Goal: Navigation & Orientation: Find specific page/section

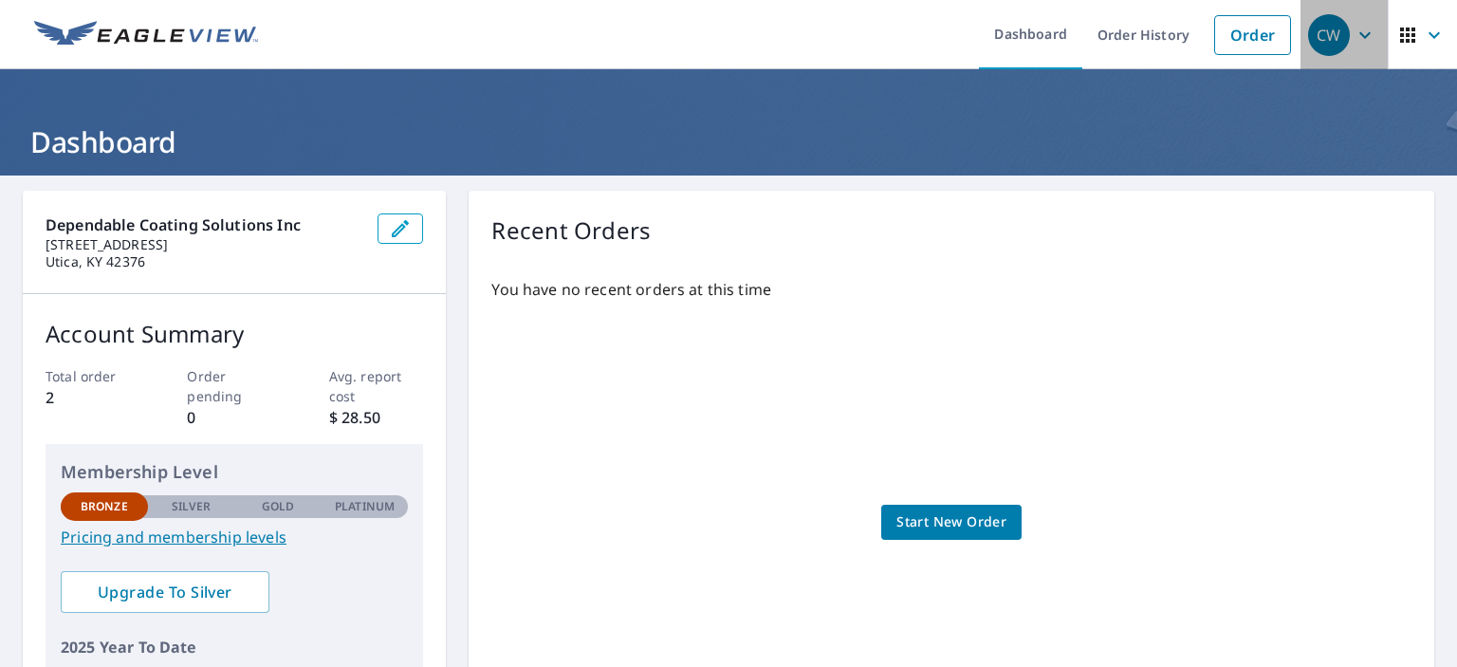
click at [1354, 32] on icon "button" at bounding box center [1365, 35] width 23 height 23
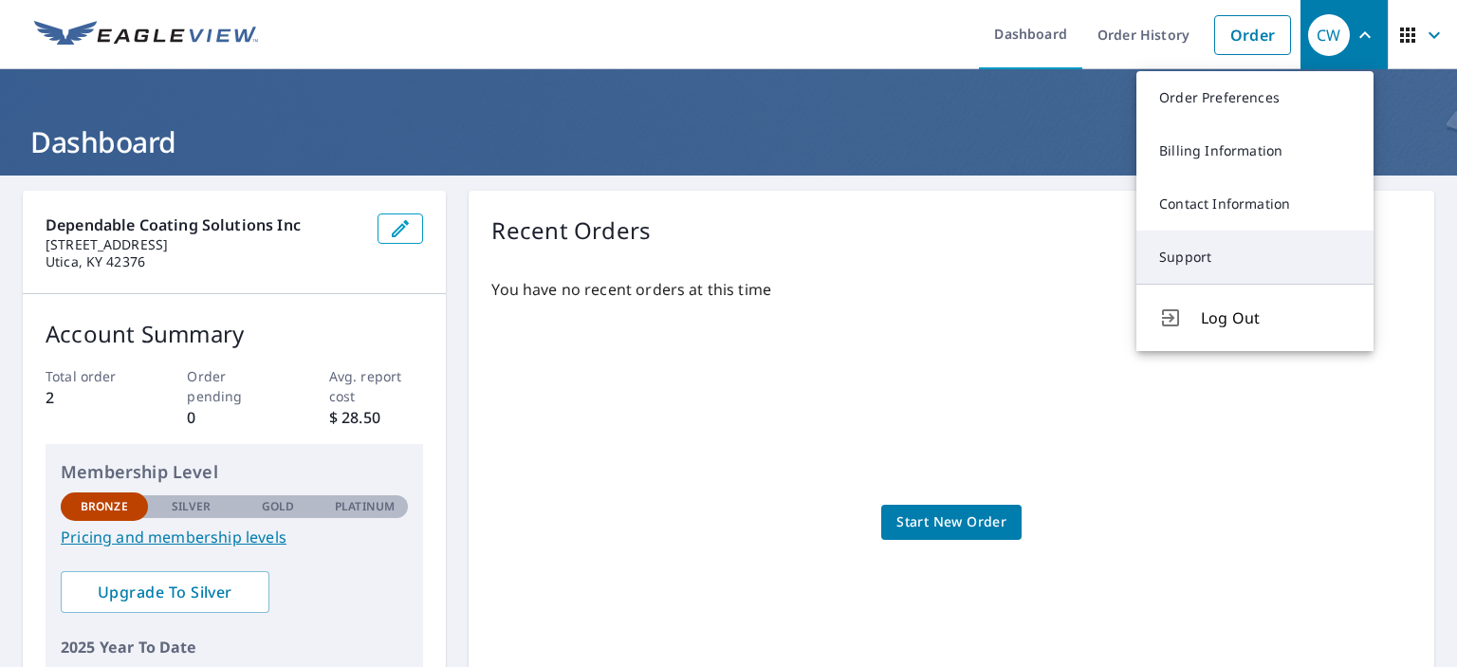
click at [1199, 253] on link "Support" at bounding box center [1255, 257] width 237 height 53
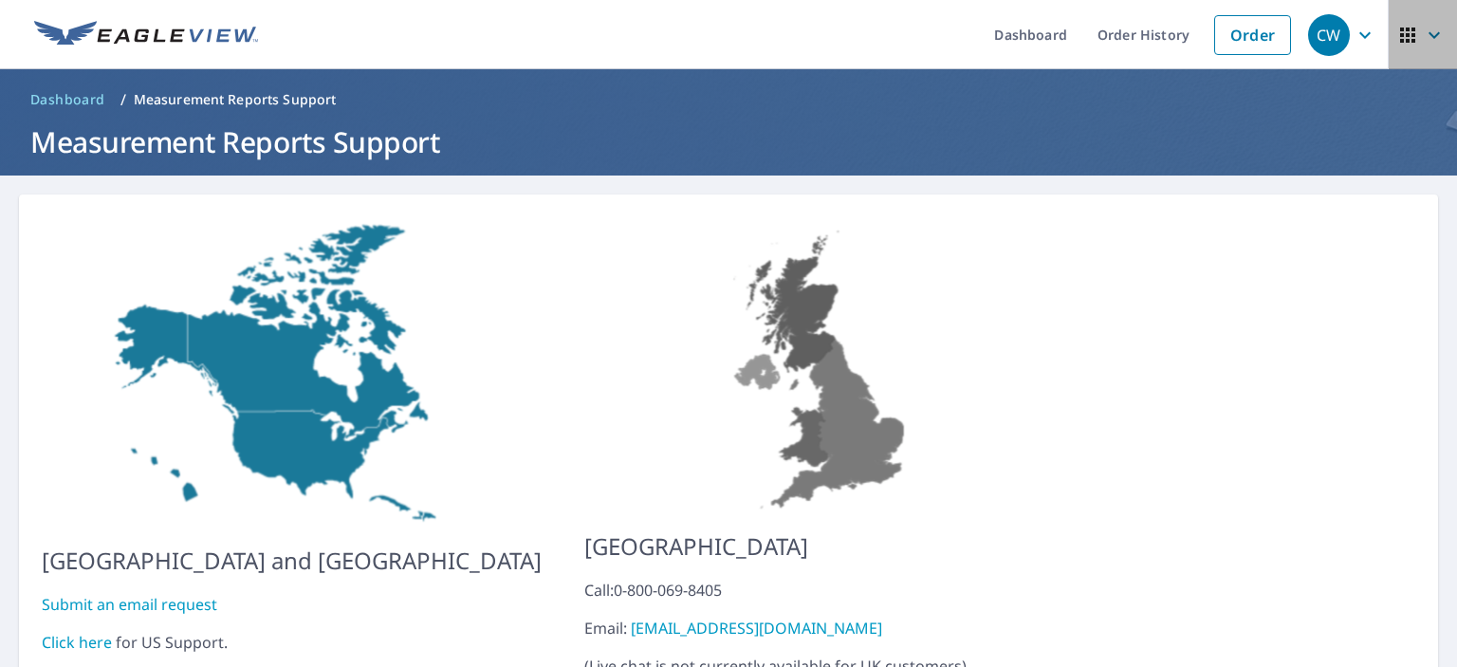
click at [1423, 33] on icon "button" at bounding box center [1434, 35] width 23 height 23
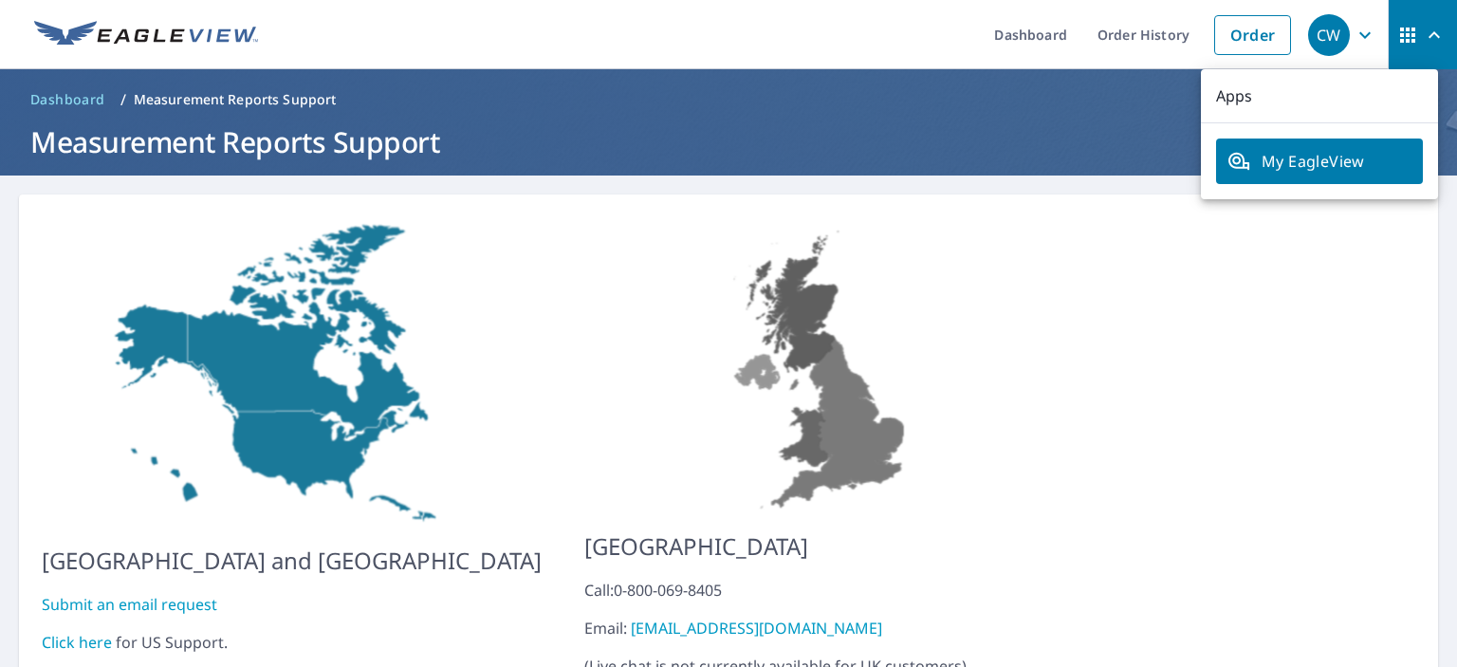
click at [1006, 304] on img at bounding box center [822, 365] width 477 height 297
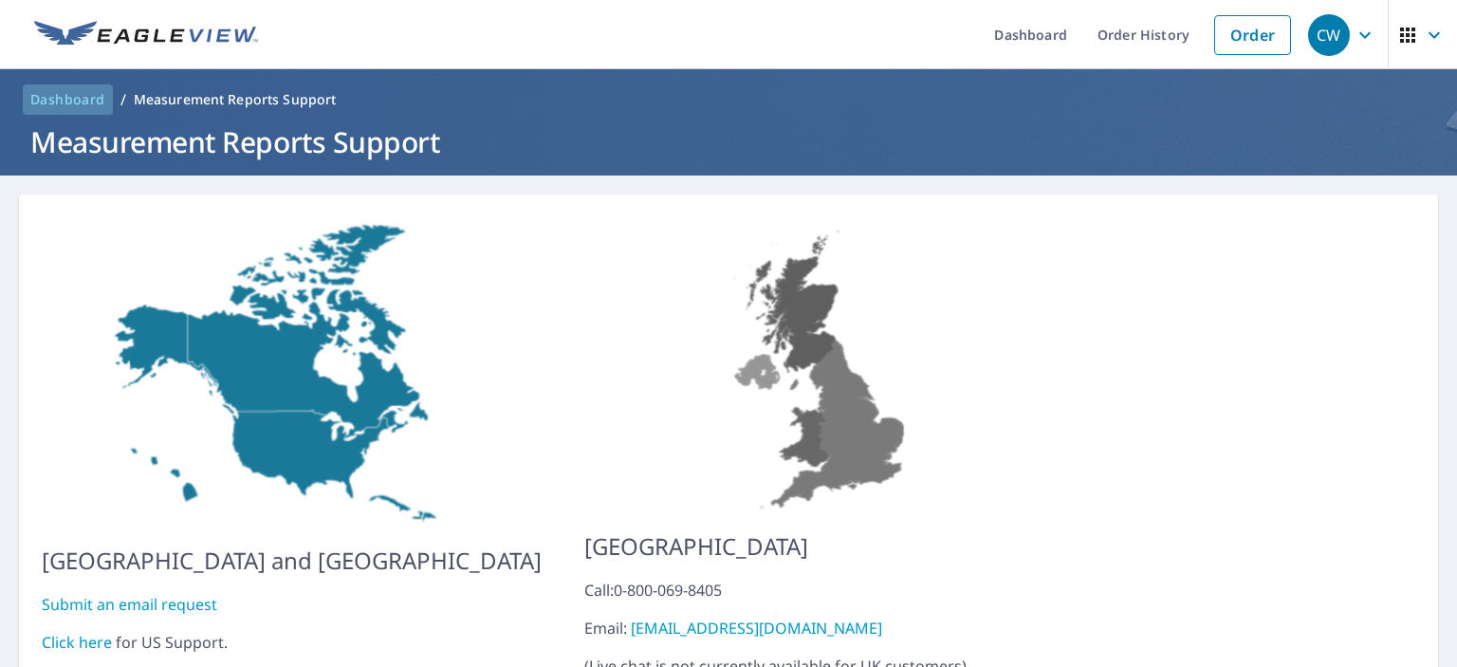
click at [68, 97] on span "Dashboard" at bounding box center [67, 99] width 75 height 19
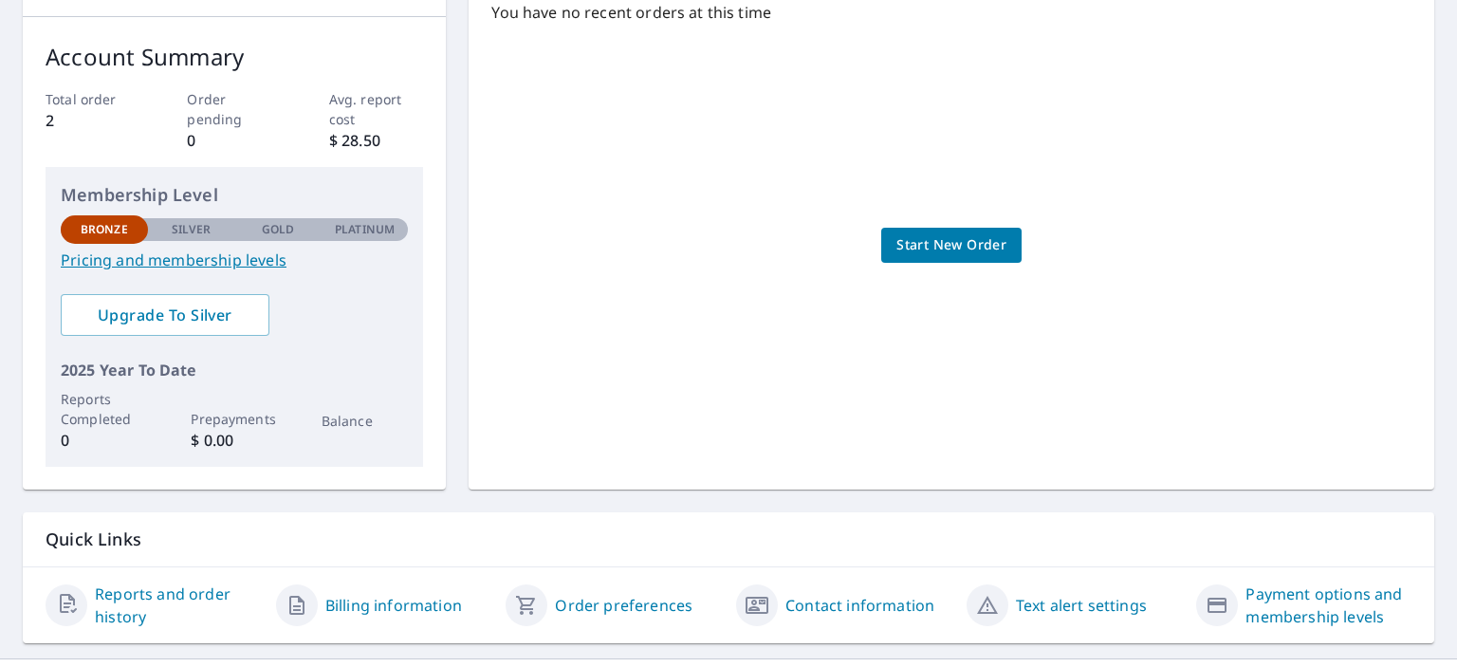
scroll to position [315, 0]
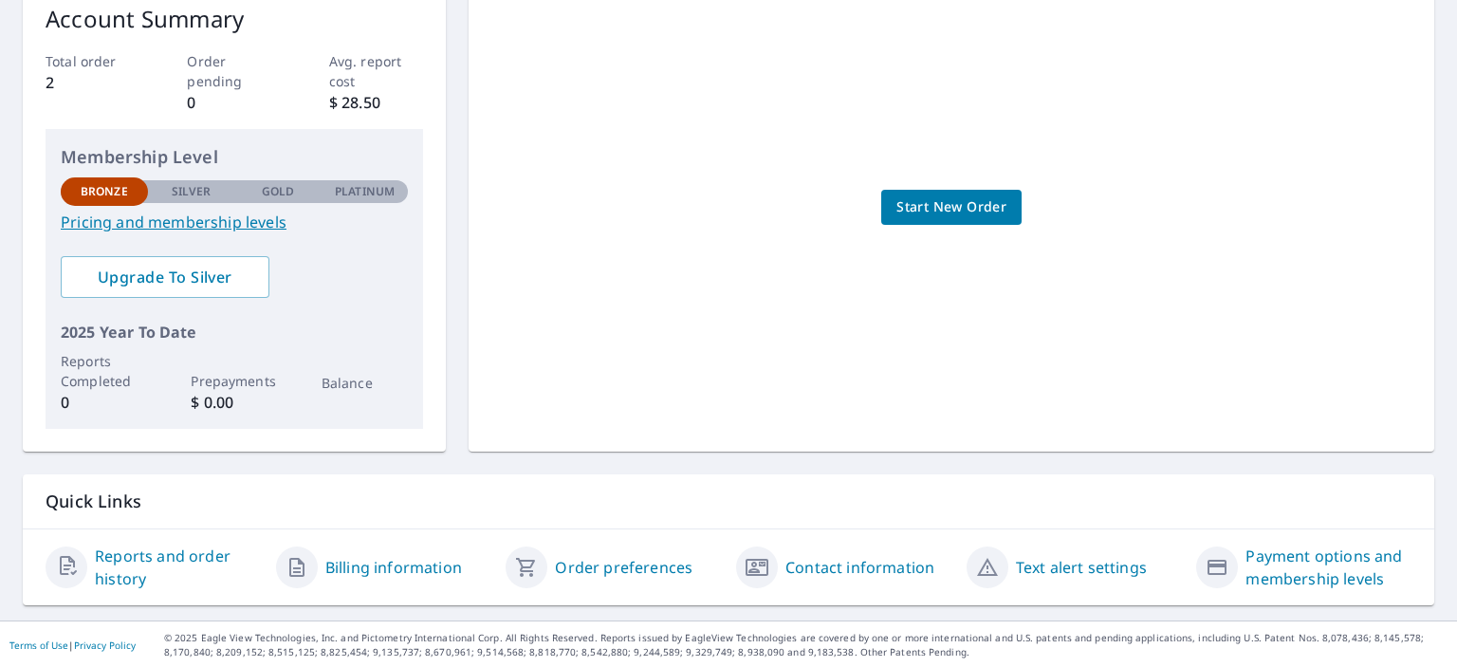
click at [817, 568] on link "Contact information" at bounding box center [860, 567] width 149 height 23
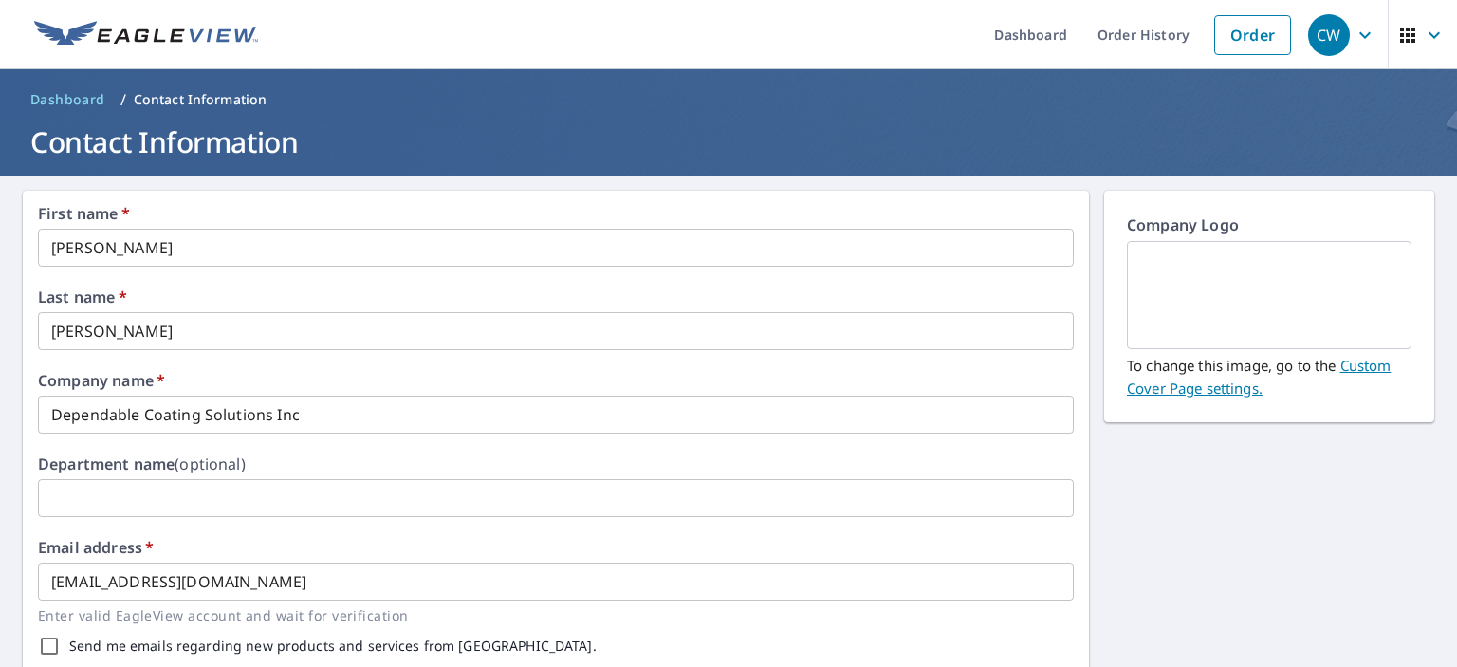
click at [1354, 32] on icon "button" at bounding box center [1365, 35] width 23 height 23
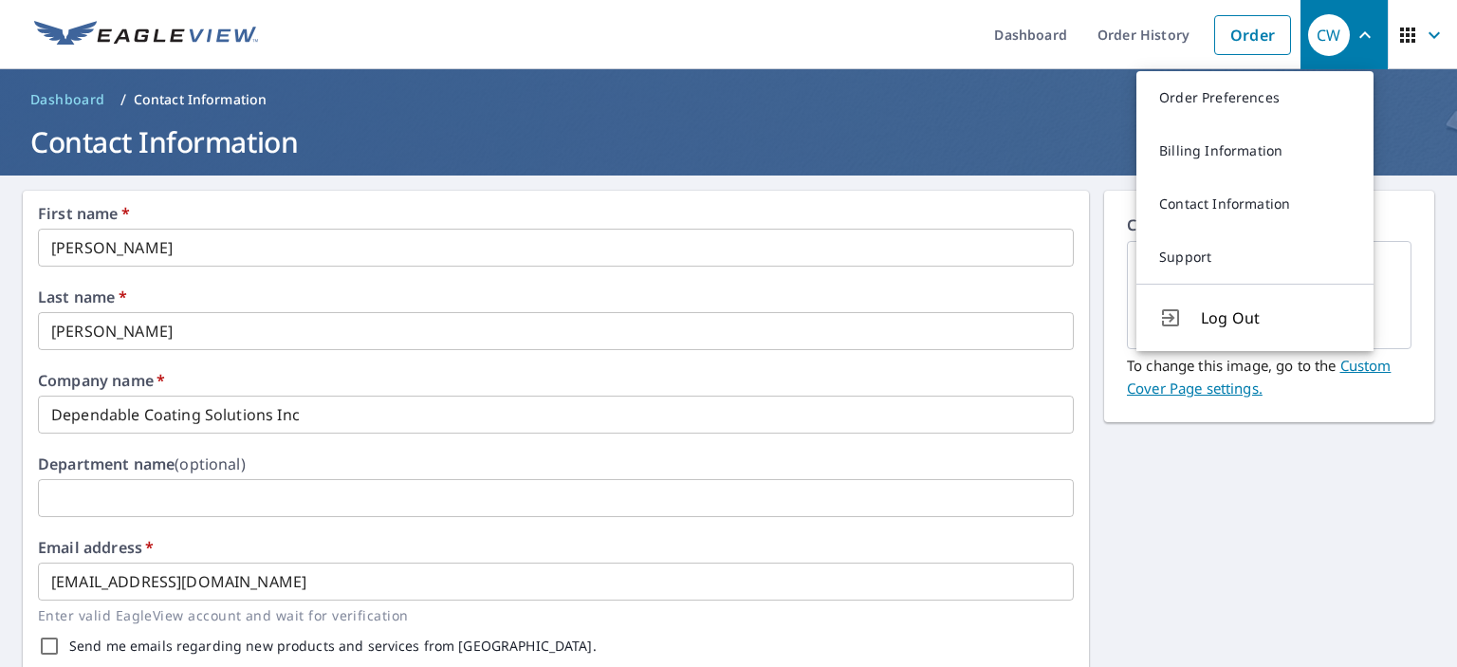
click at [1400, 40] on icon "button" at bounding box center [1407, 35] width 15 height 15
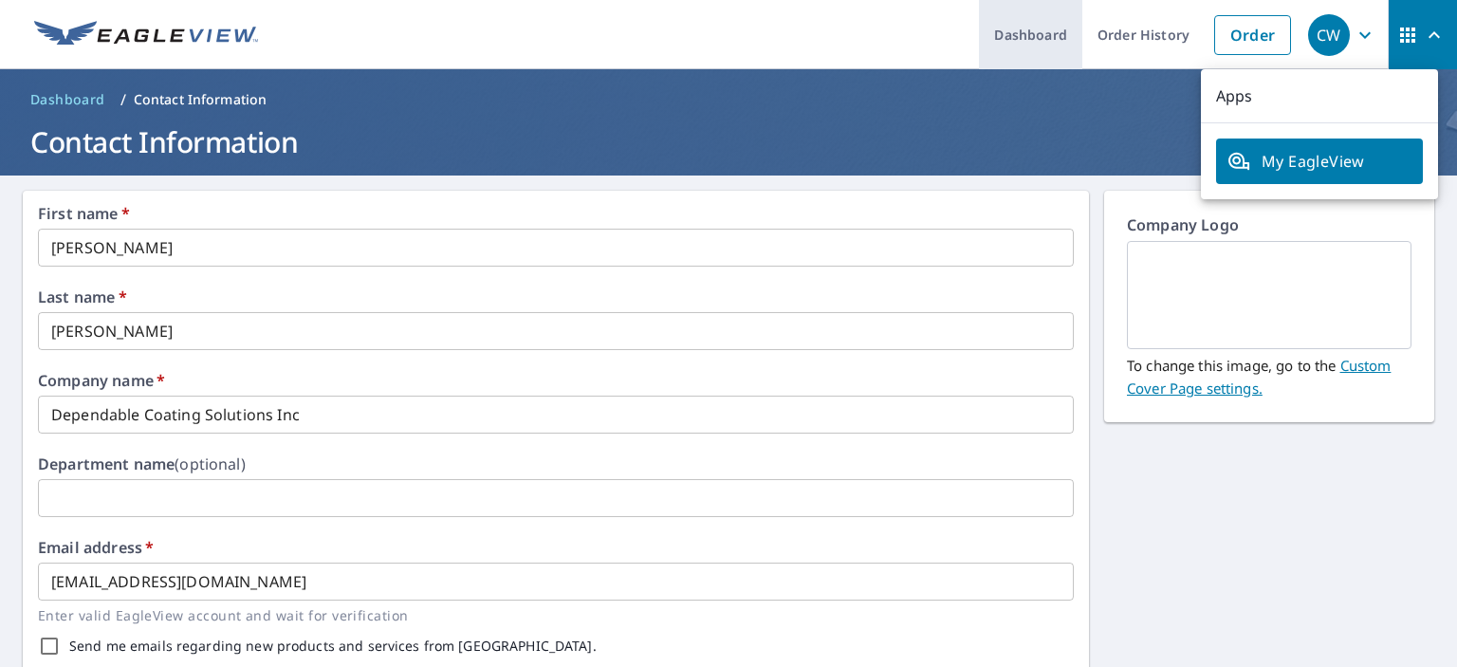
click at [1021, 39] on link "Dashboard" at bounding box center [1030, 34] width 103 height 69
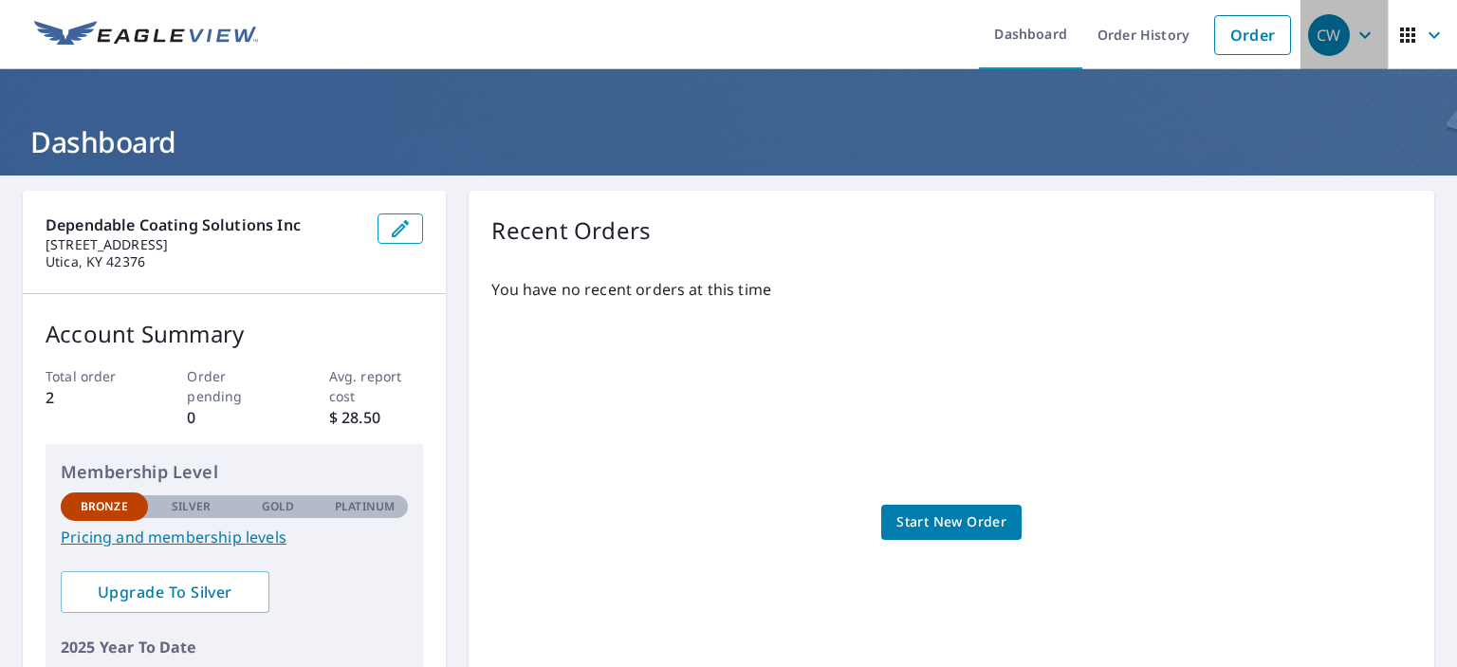
click at [1359, 37] on icon "button" at bounding box center [1364, 34] width 11 height 7
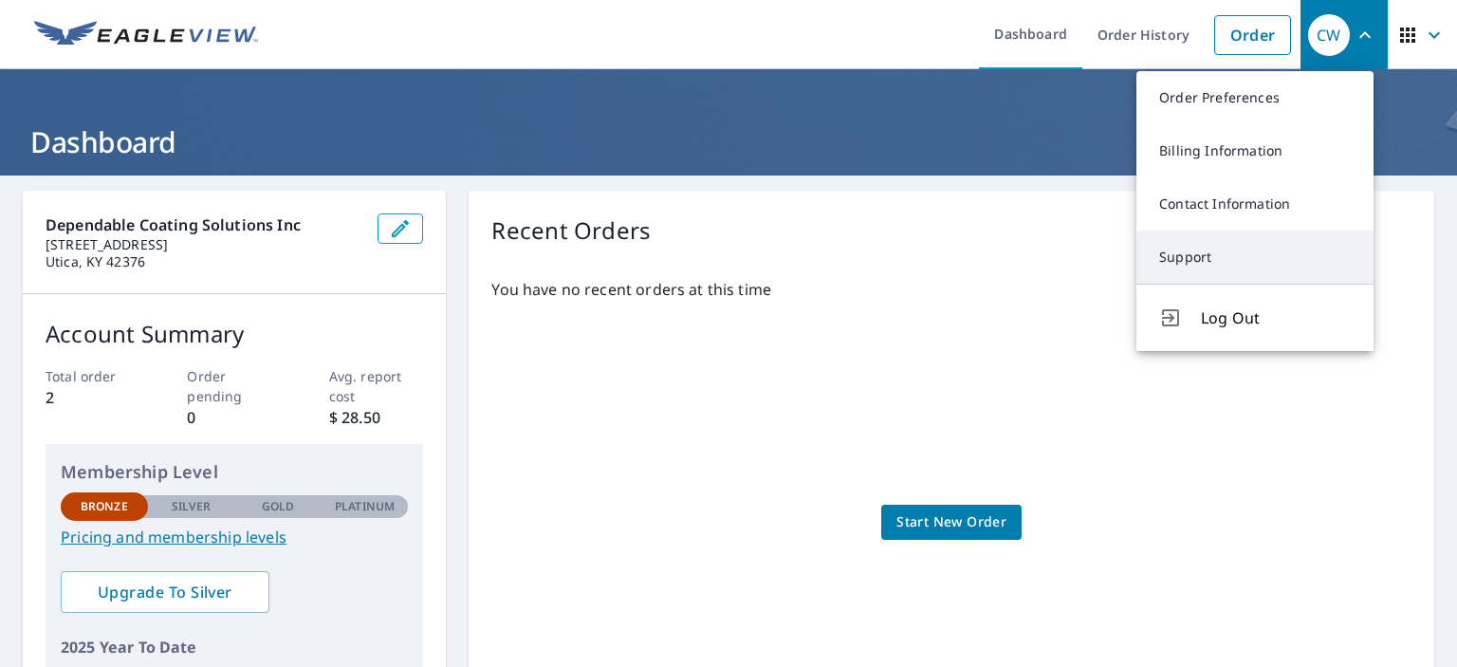
click at [1178, 265] on link "Support" at bounding box center [1255, 257] width 237 height 53
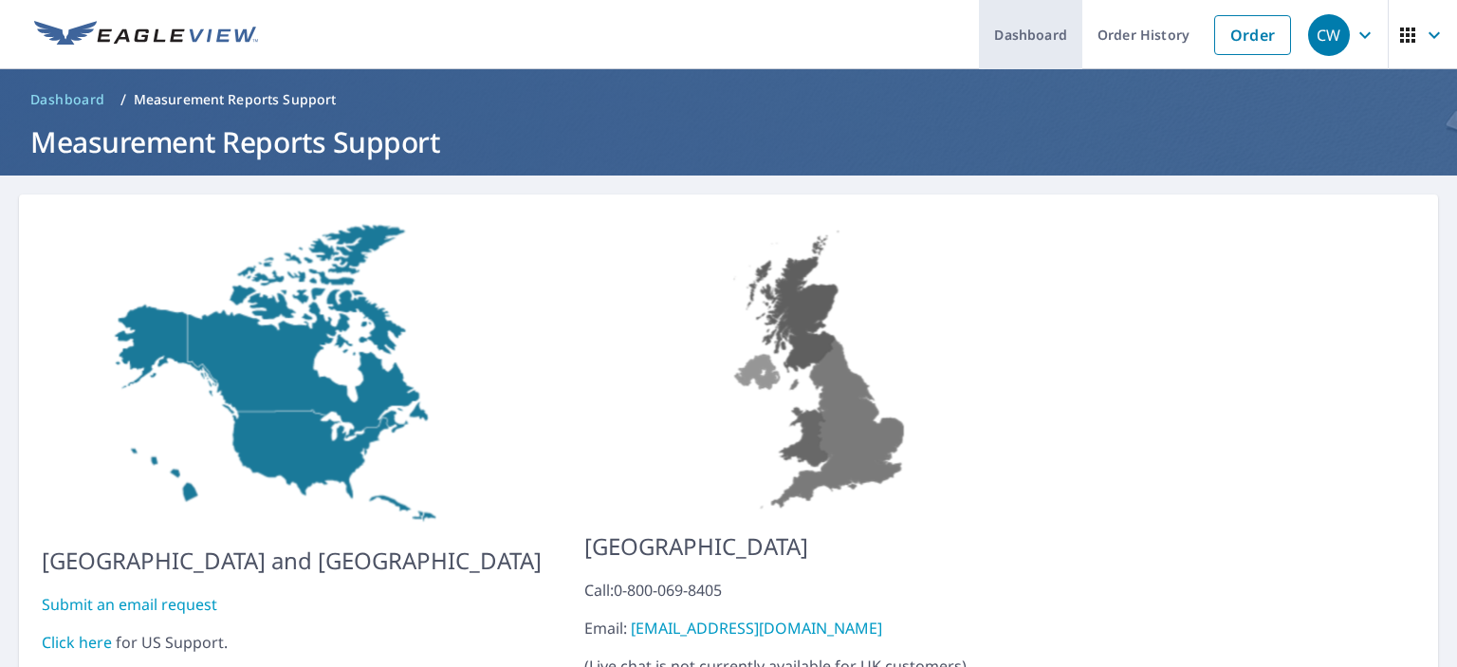
click at [1033, 43] on link "Dashboard" at bounding box center [1030, 34] width 103 height 69
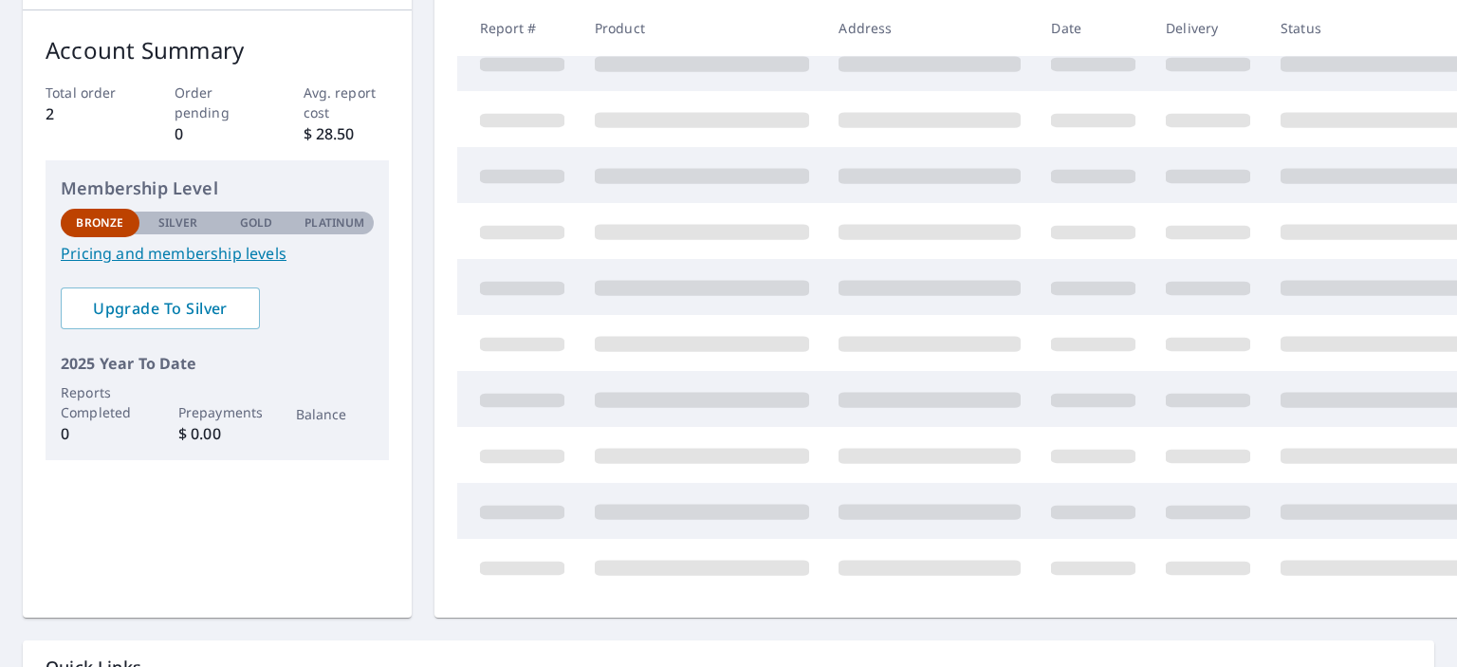
scroll to position [285, 0]
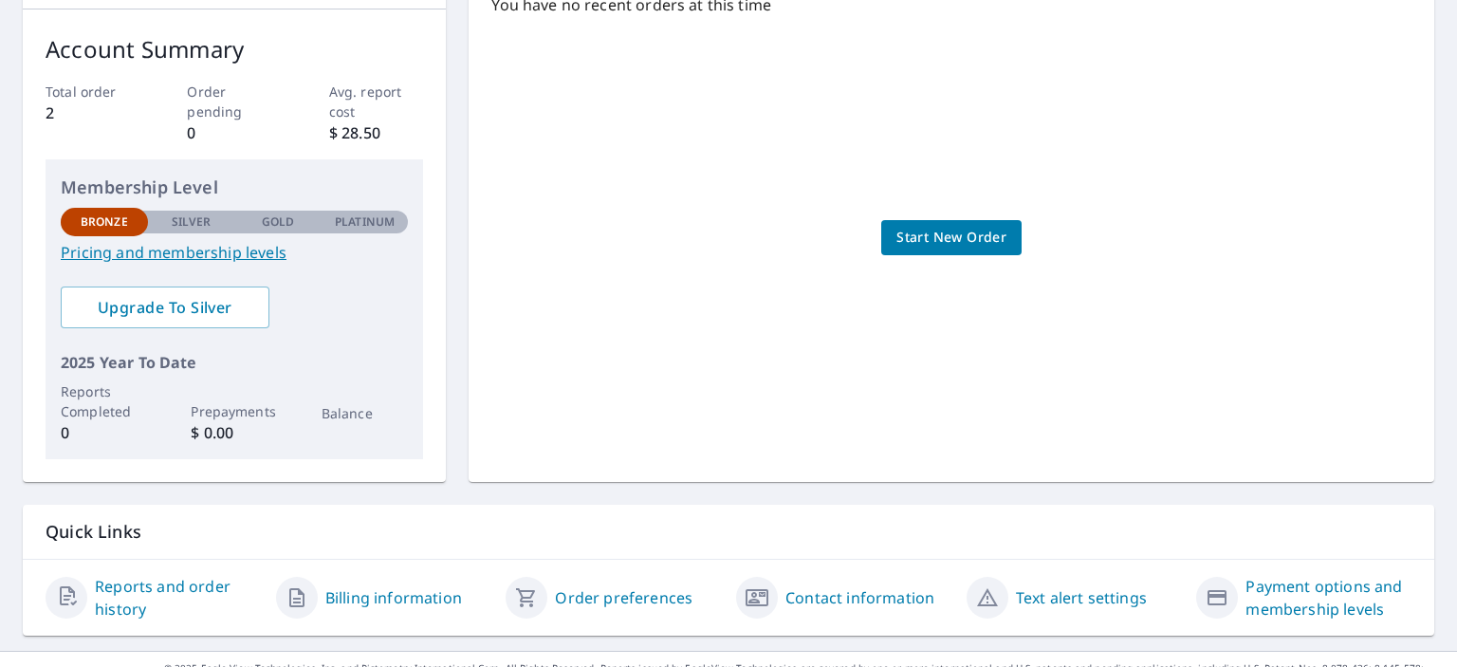
click at [1060, 599] on link "Text alert settings" at bounding box center [1081, 597] width 131 height 23
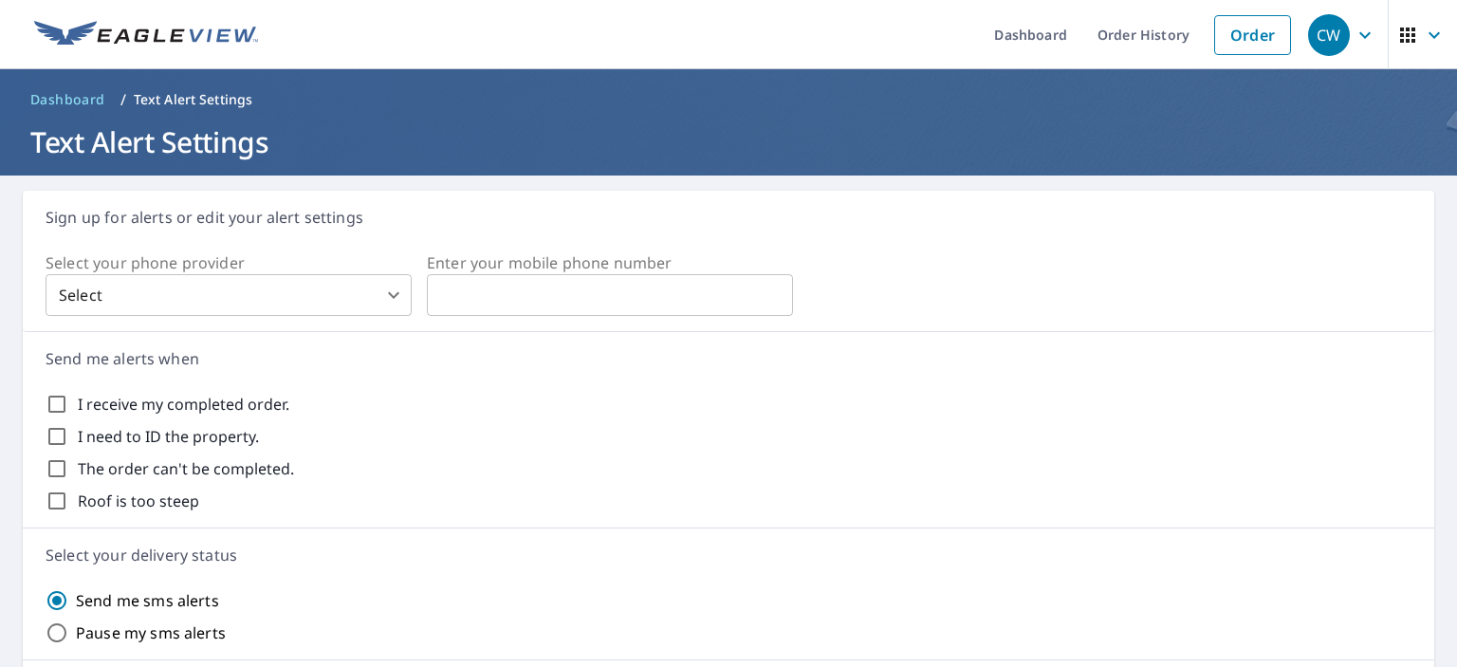
click at [1313, 37] on div "CW" at bounding box center [1329, 35] width 42 height 42
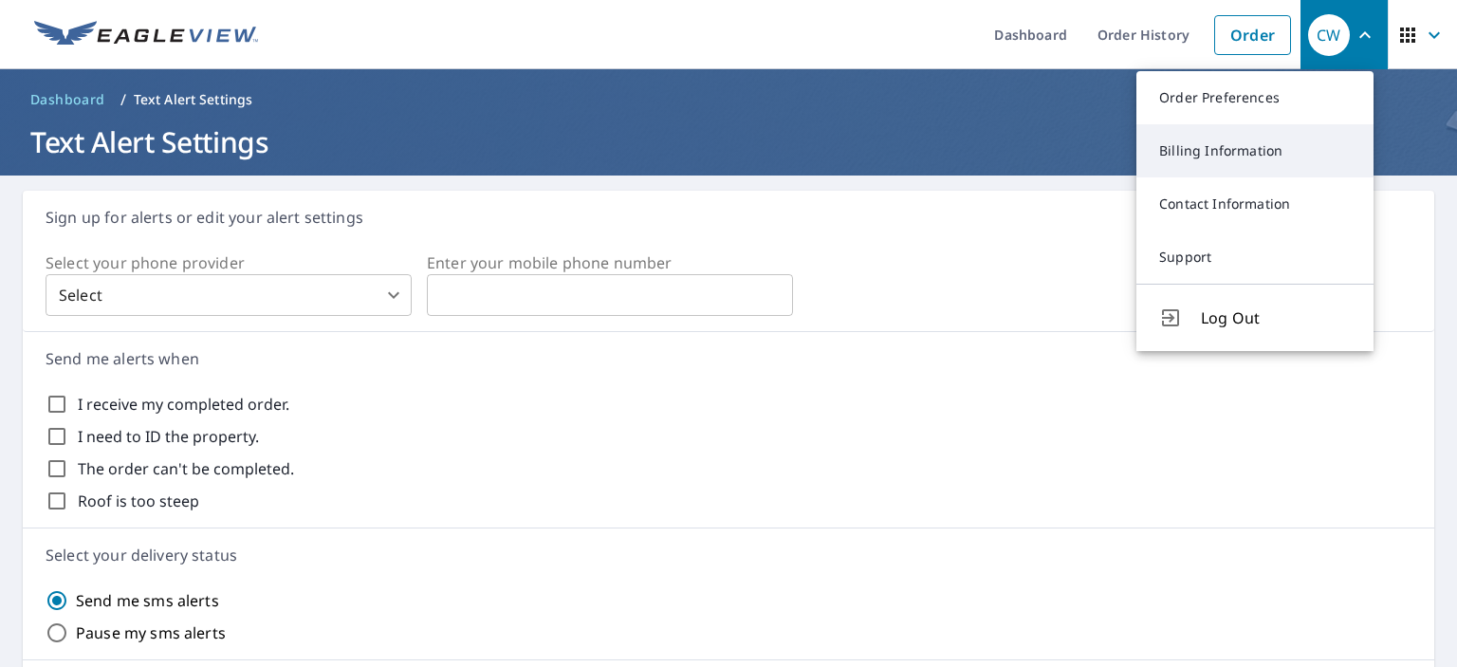
click at [1224, 150] on link "Billing Information" at bounding box center [1255, 150] width 237 height 53
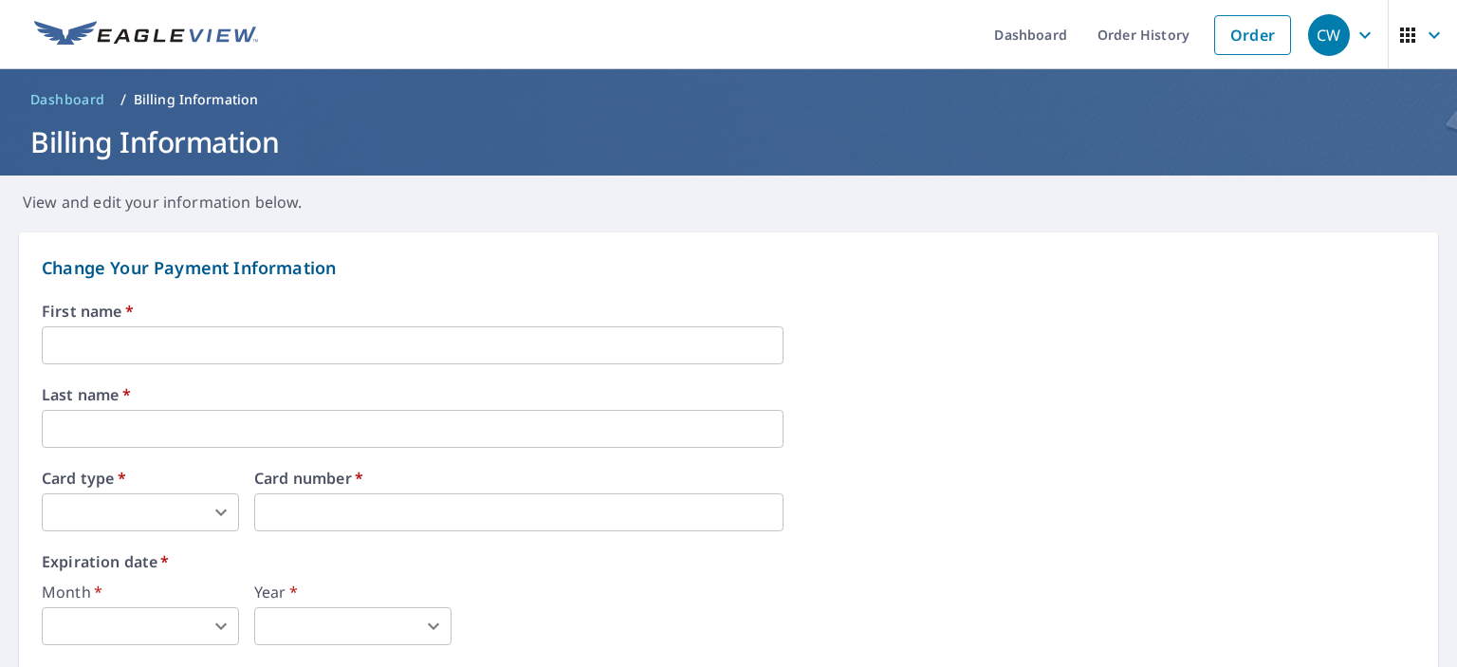
click at [1396, 32] on icon "button" at bounding box center [1407, 35] width 23 height 23
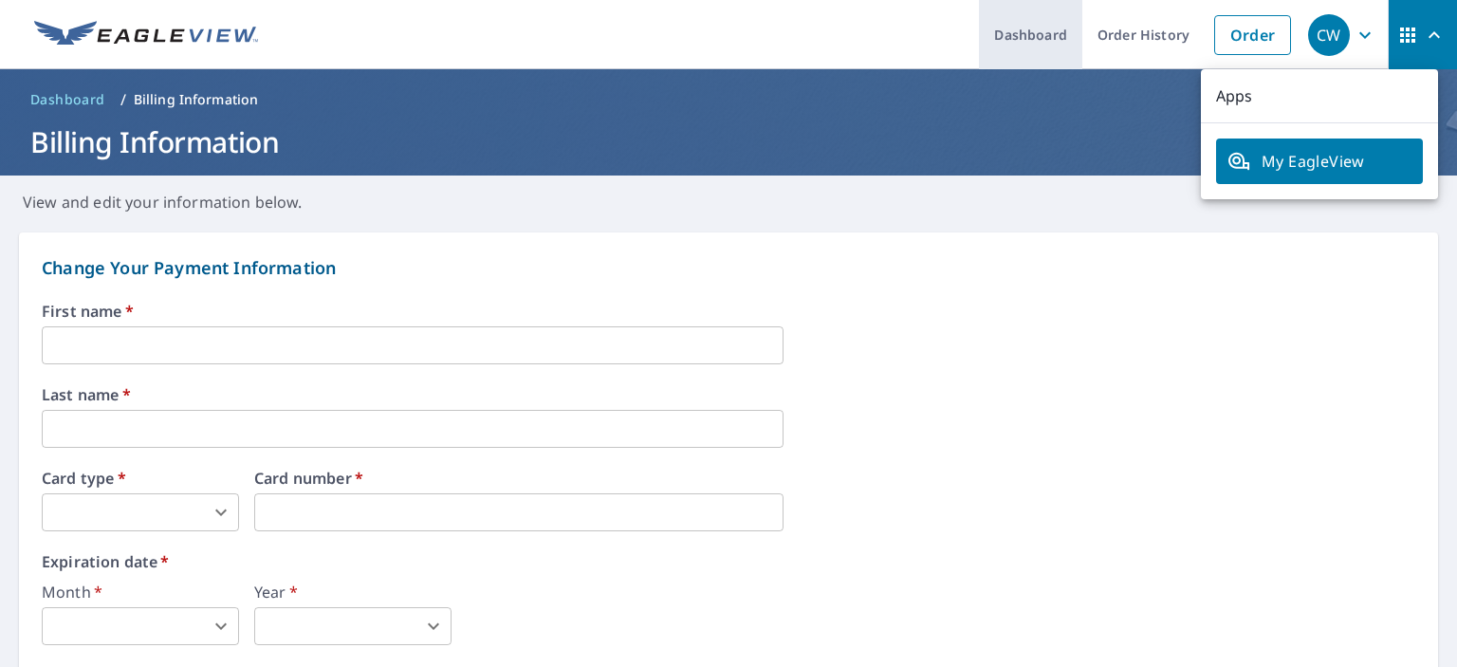
click at [1015, 32] on link "Dashboard" at bounding box center [1030, 34] width 103 height 69
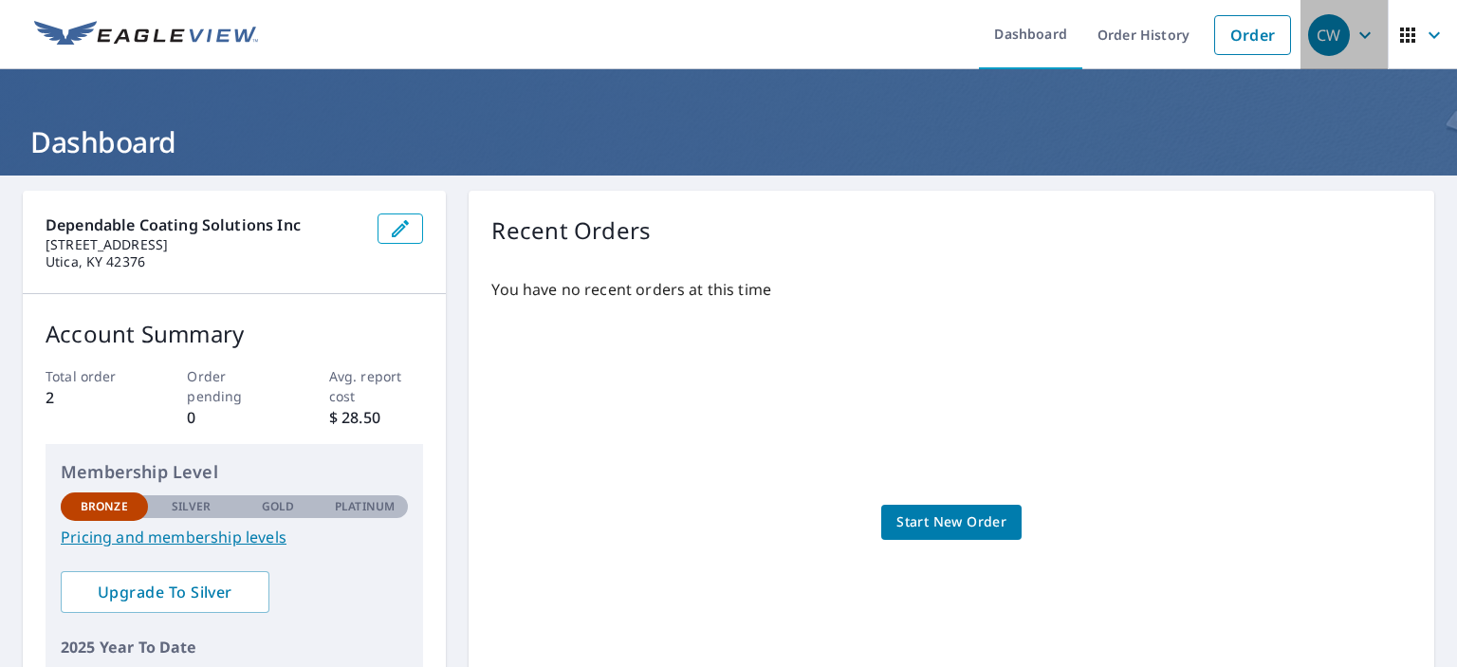
click at [1354, 33] on icon "button" at bounding box center [1365, 35] width 23 height 23
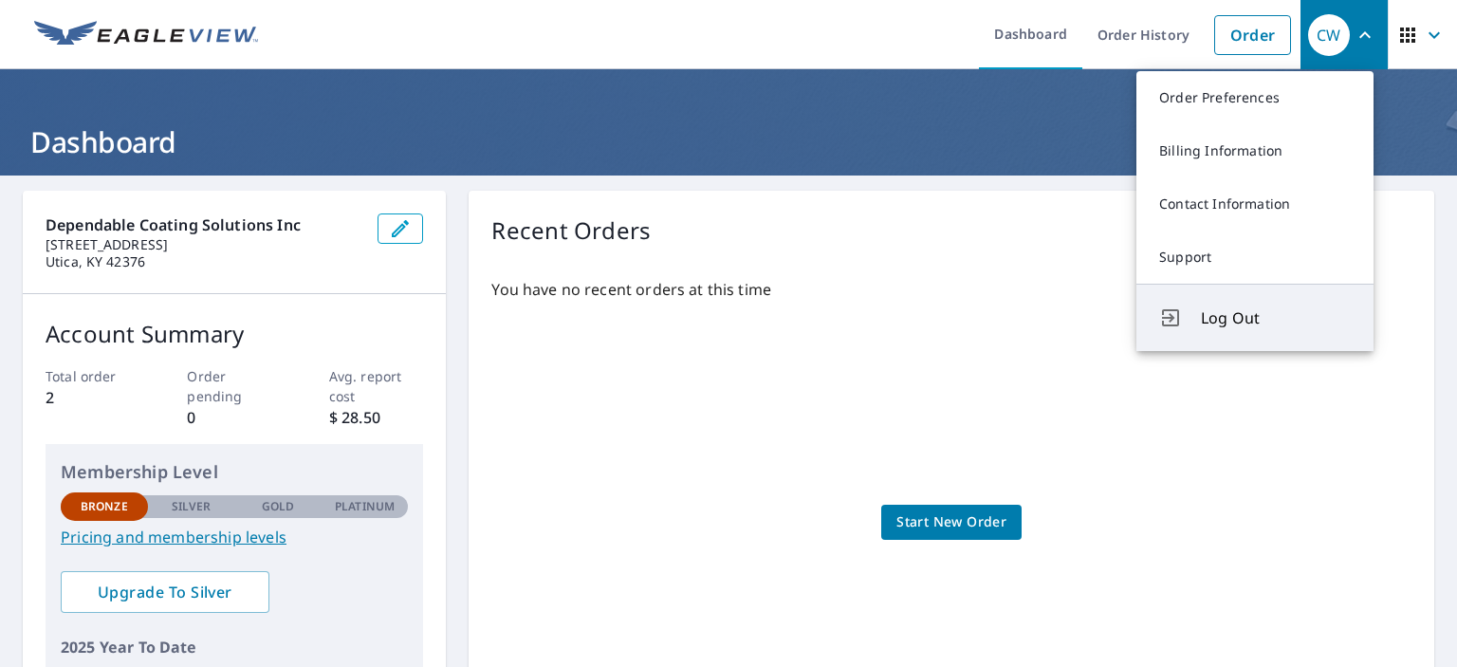
click at [1237, 322] on span "Log Out" at bounding box center [1276, 317] width 150 height 23
